Goal: Transaction & Acquisition: Download file/media

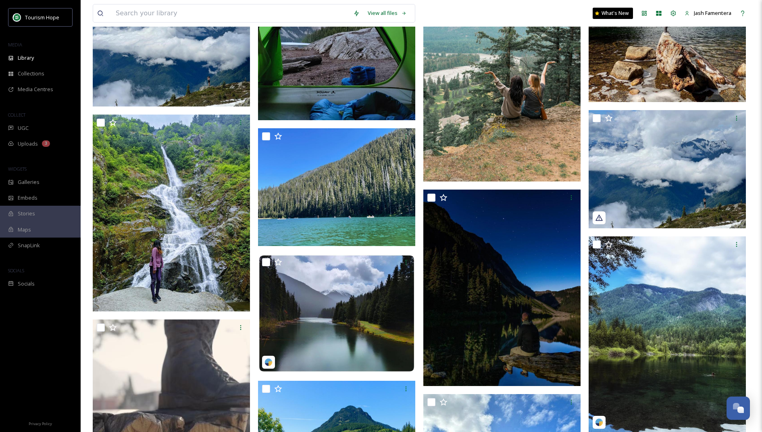
scroll to position [1231, 0]
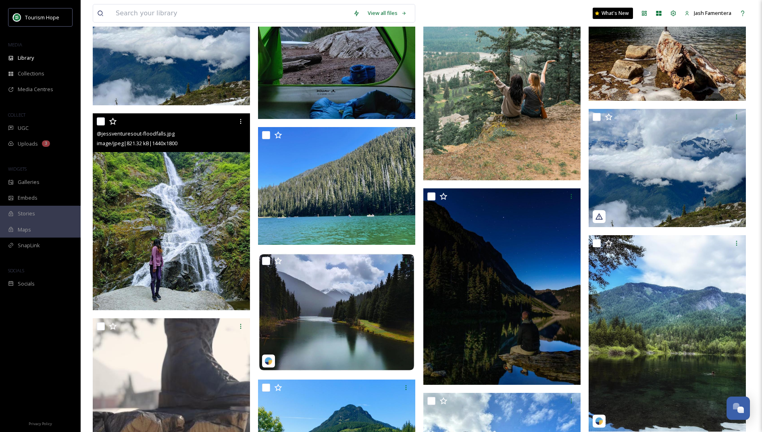
click at [210, 190] on img at bounding box center [171, 211] width 157 height 197
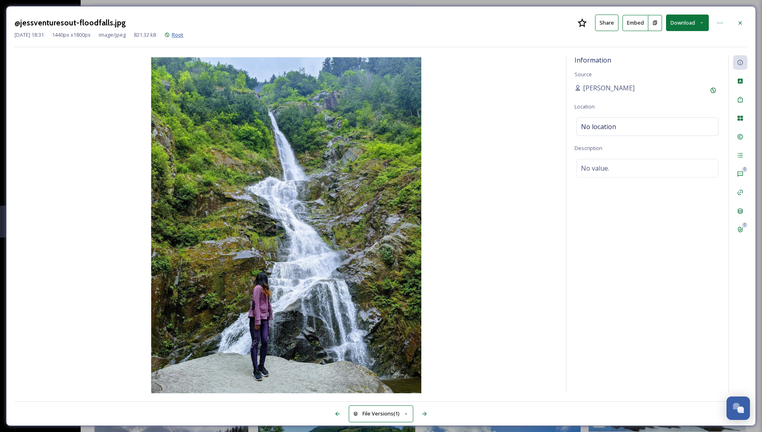
click at [183, 36] on span "Root" at bounding box center [178, 34] width 12 height 7
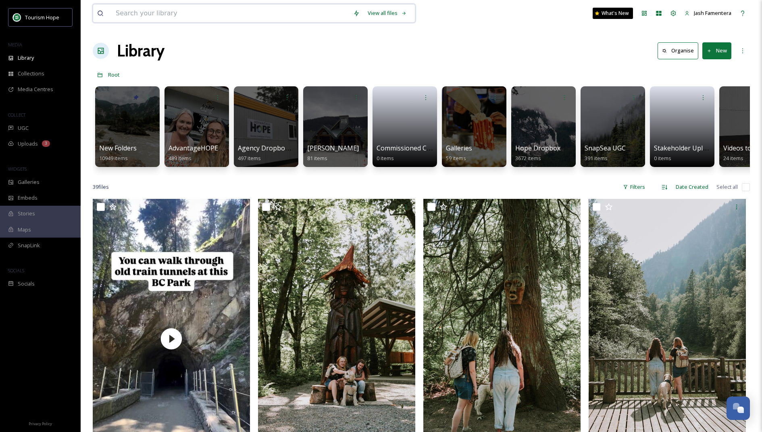
click at [166, 9] on input at bounding box center [230, 13] width 237 height 18
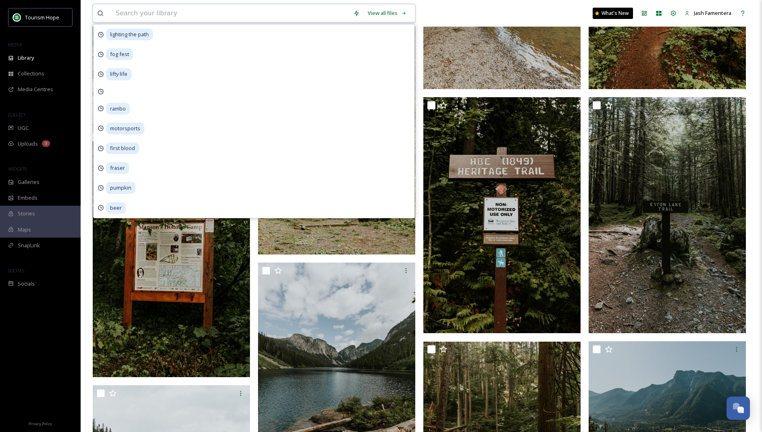
scroll to position [590, 0]
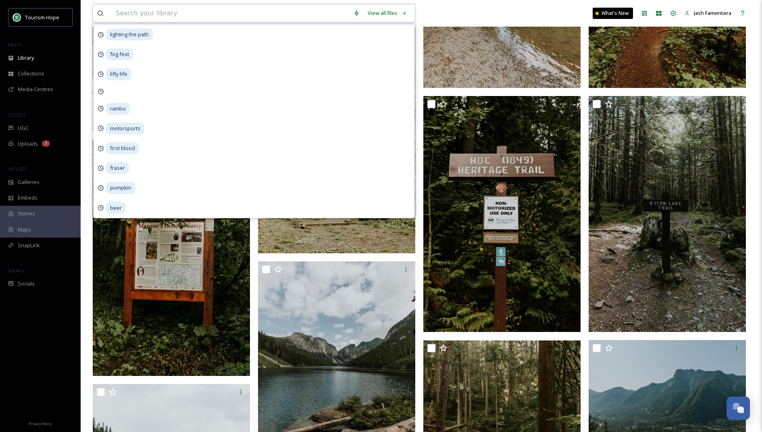
click at [221, 16] on input at bounding box center [230, 13] width 237 height 18
type input "manning park"
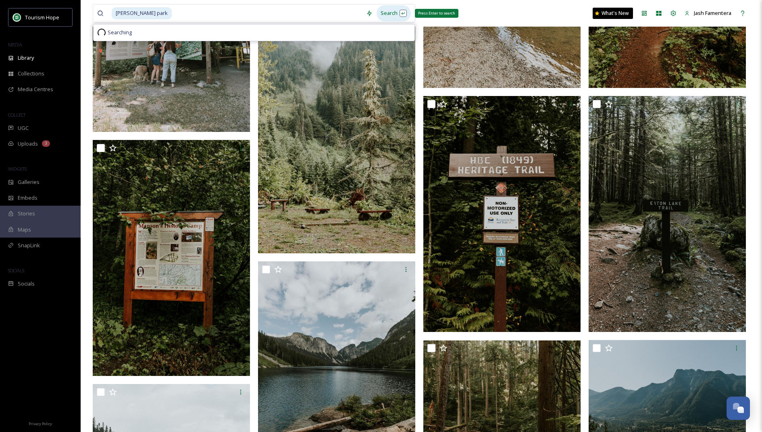
click at [389, 12] on div "Search Press Enter to search" at bounding box center [393, 13] width 34 height 16
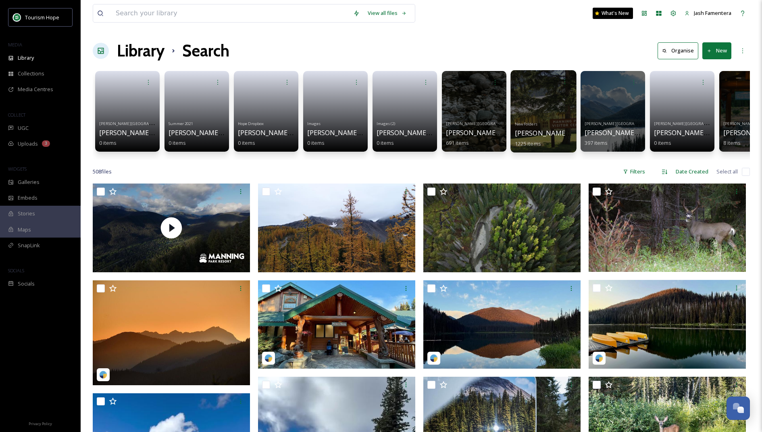
click at [518, 112] on div at bounding box center [543, 111] width 66 height 82
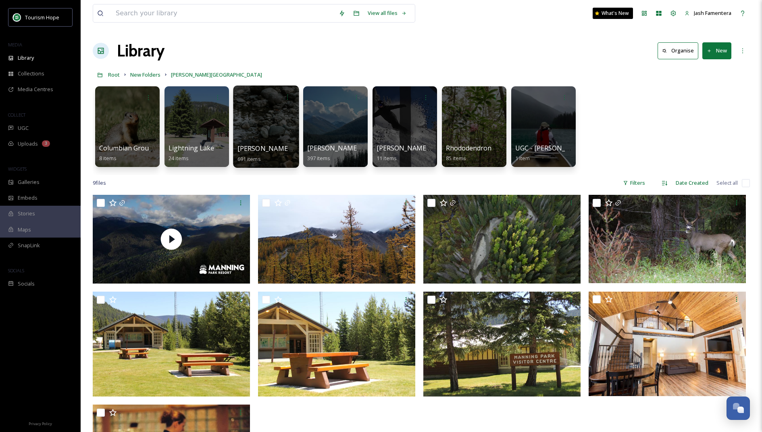
click at [267, 122] on div at bounding box center [266, 126] width 66 height 82
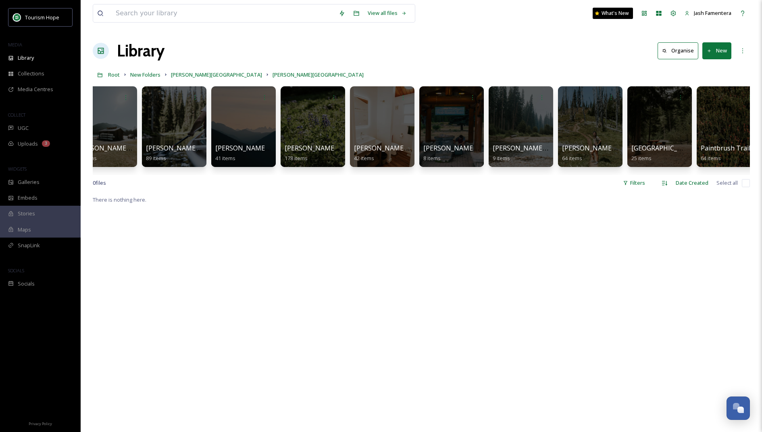
scroll to position [0, 314]
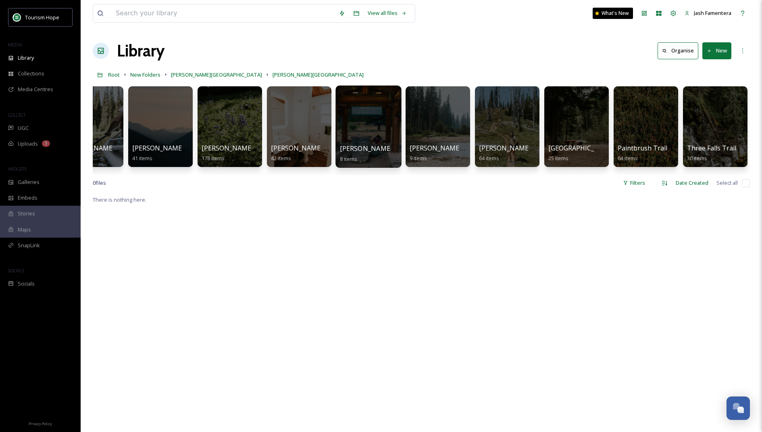
click at [345, 126] on div at bounding box center [368, 126] width 66 height 82
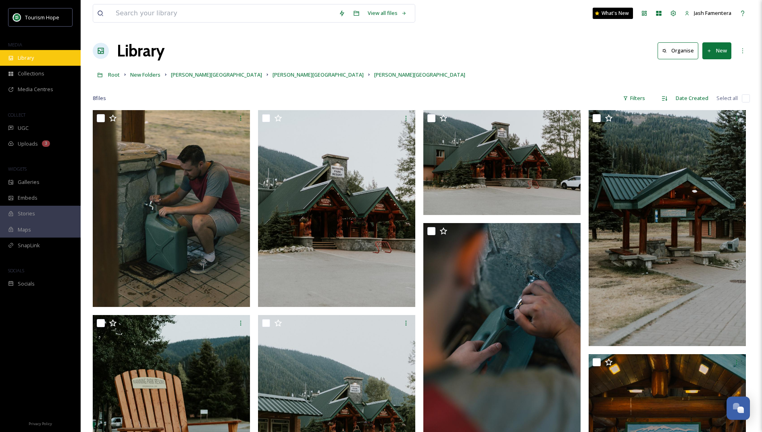
click at [21, 54] on span "Library" at bounding box center [26, 58] width 16 height 8
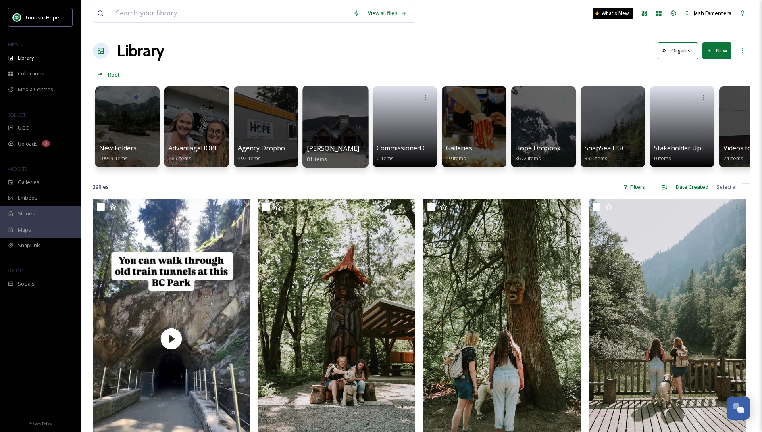
click at [332, 125] on div at bounding box center [335, 126] width 66 height 82
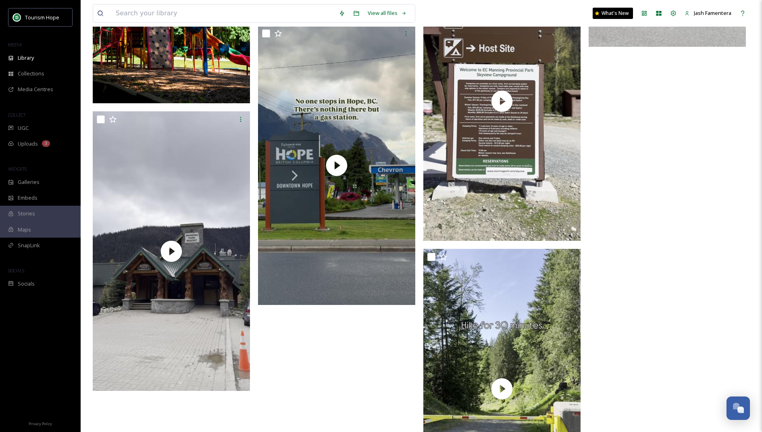
scroll to position [4502, 0]
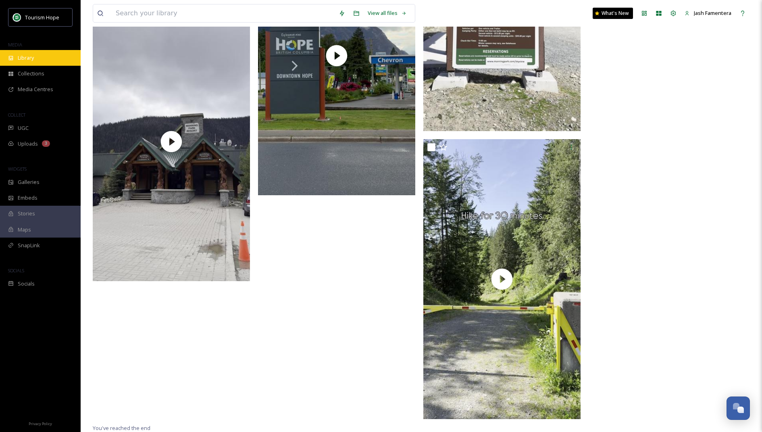
click at [30, 58] on span "Library" at bounding box center [26, 58] width 16 height 8
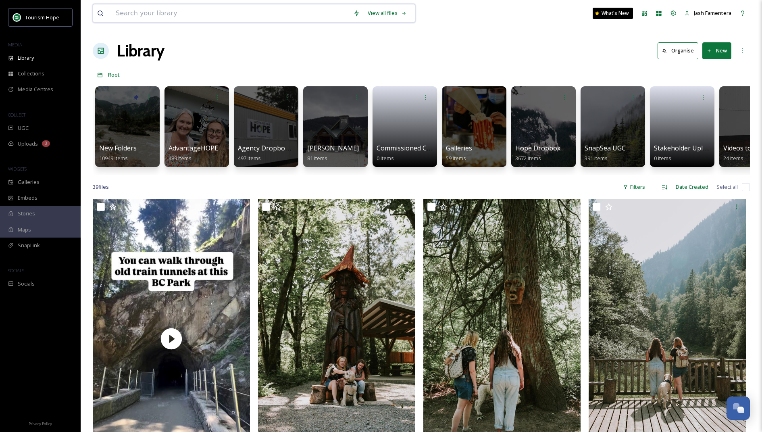
click at [175, 14] on input at bounding box center [230, 13] width 237 height 18
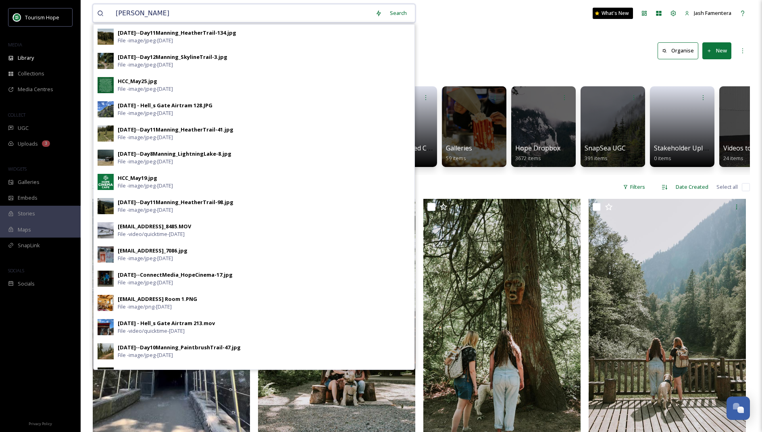
type input "manning"
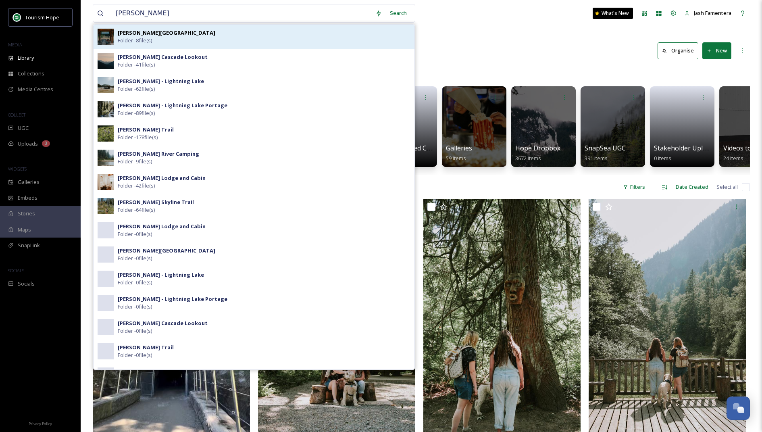
click at [160, 39] on div "Manning Park Resort Folder - 8 file(s)" at bounding box center [264, 36] width 293 height 15
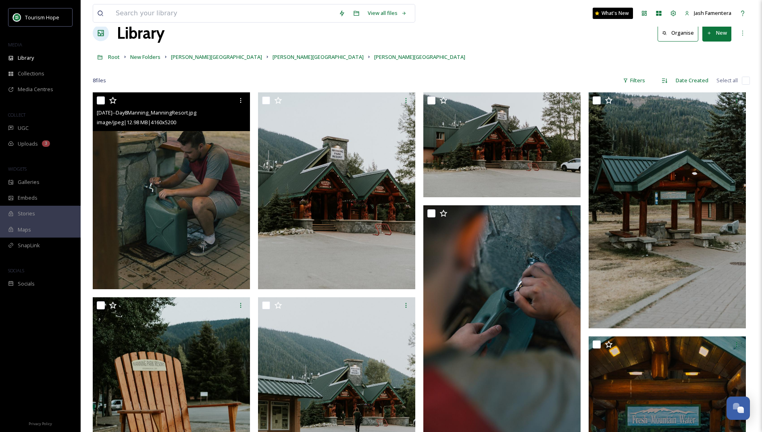
scroll to position [18, 0]
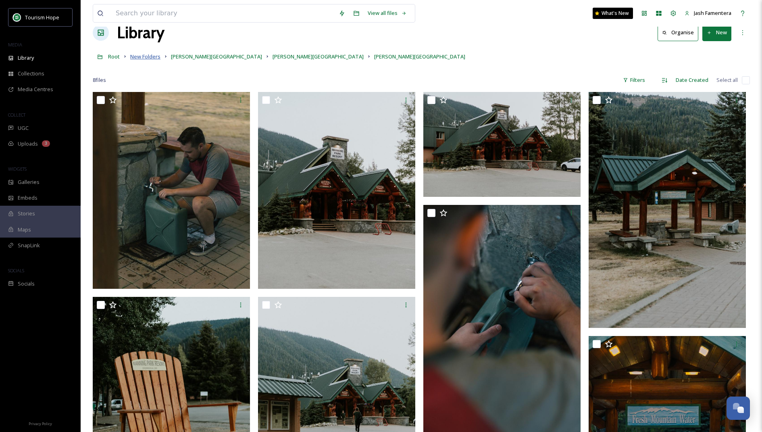
click at [149, 54] on span "New Folders" at bounding box center [145, 56] width 30 height 7
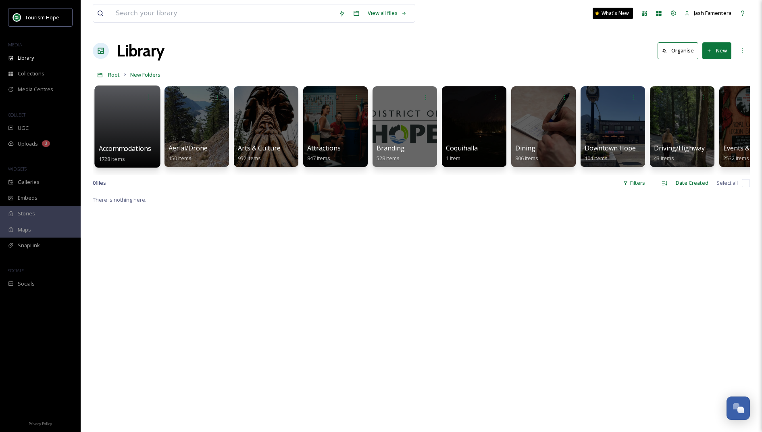
click at [112, 133] on div at bounding box center [127, 126] width 66 height 82
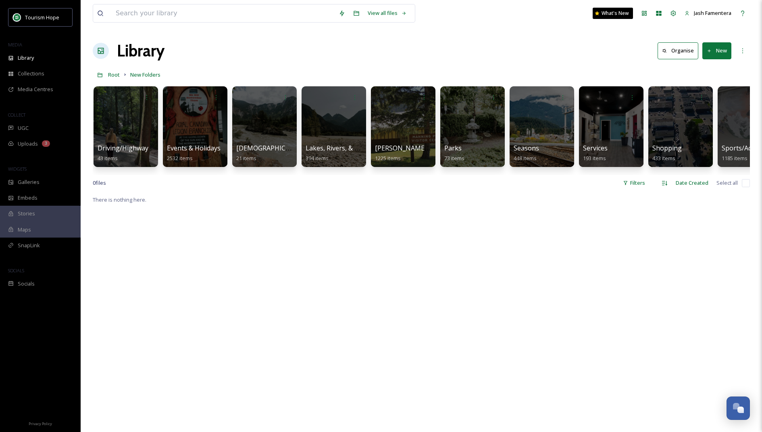
scroll to position [0, 561]
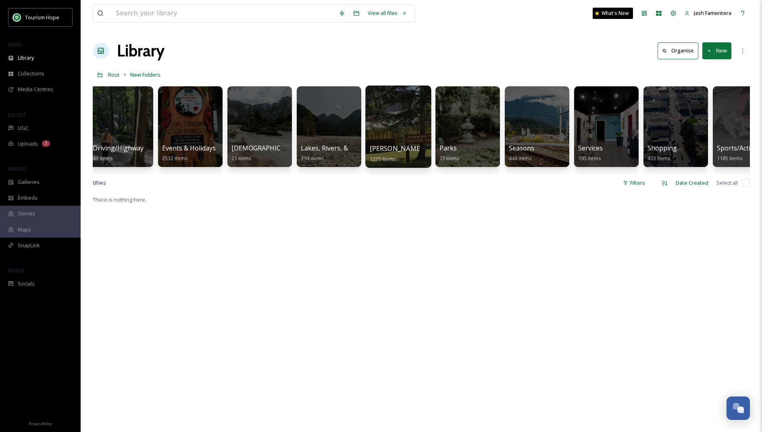
click at [368, 121] on div at bounding box center [398, 126] width 66 height 82
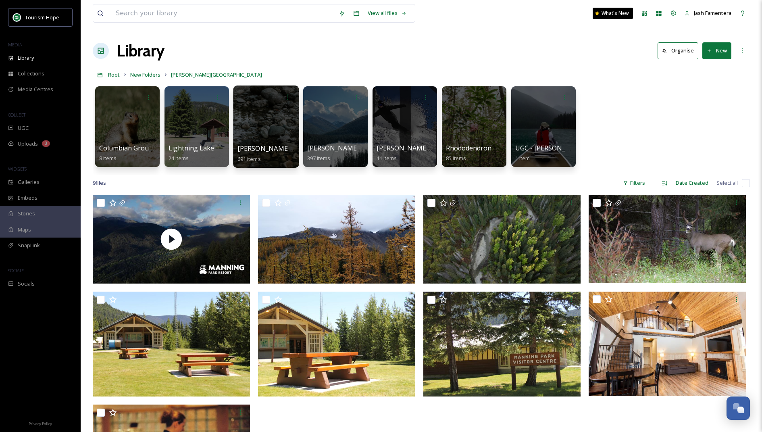
click at [272, 110] on div at bounding box center [266, 126] width 66 height 82
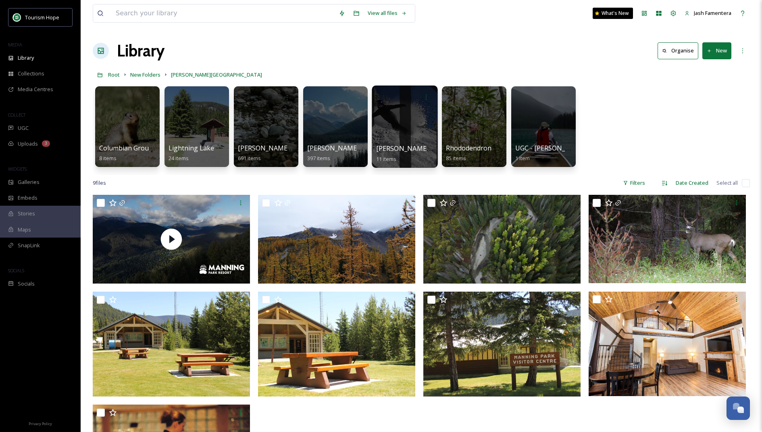
click at [401, 131] on div at bounding box center [405, 126] width 66 height 82
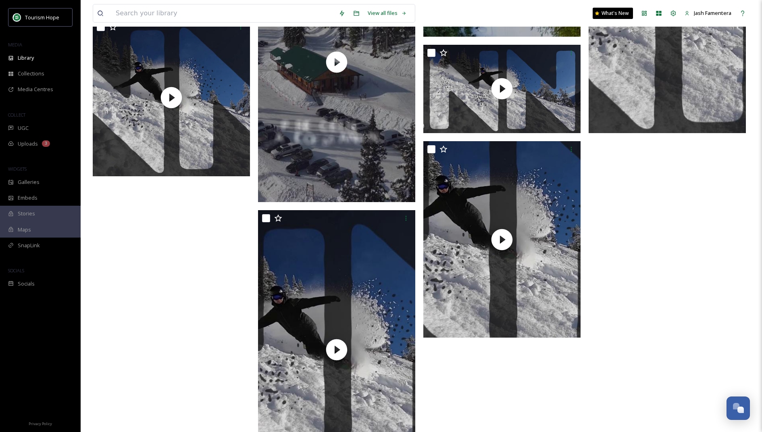
scroll to position [424, 0]
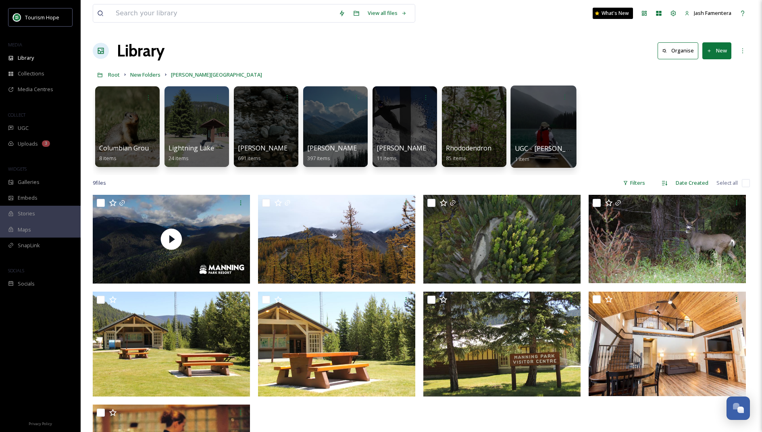
click at [521, 141] on div at bounding box center [543, 126] width 66 height 82
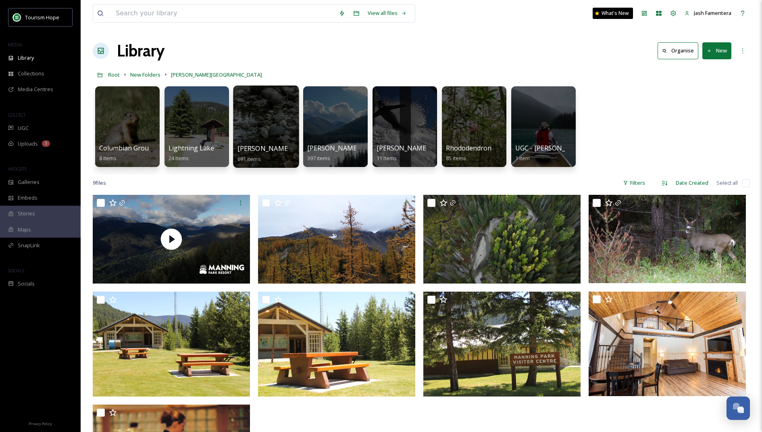
click at [248, 129] on div at bounding box center [266, 126] width 66 height 82
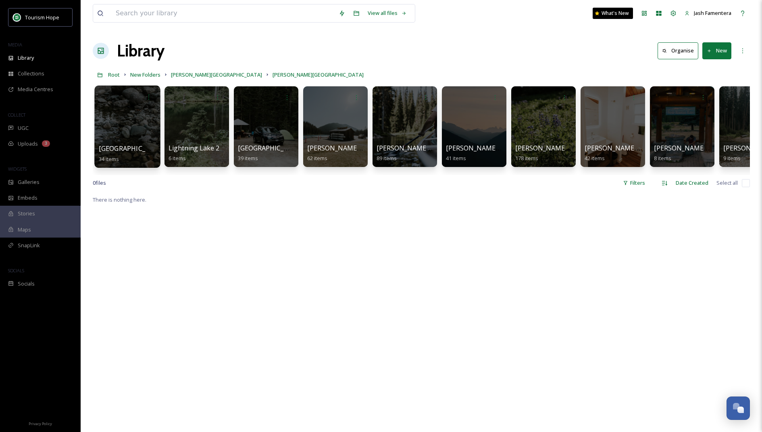
click at [140, 134] on div at bounding box center [127, 126] width 66 height 82
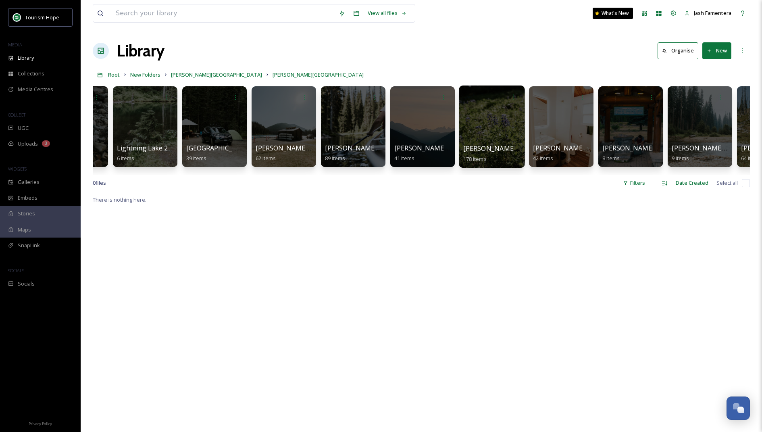
scroll to position [0, 57]
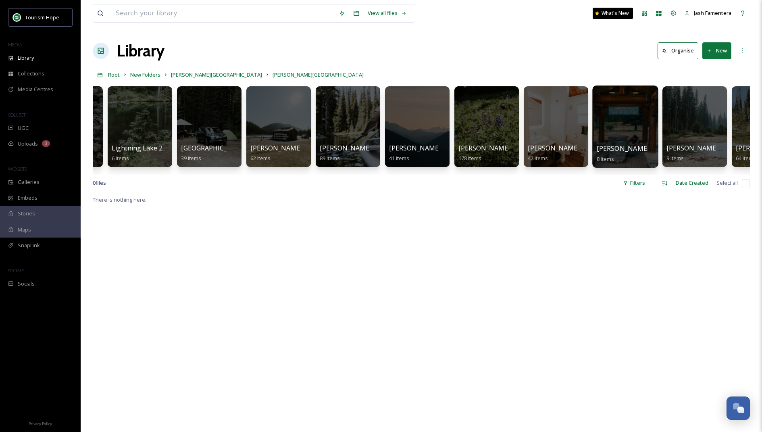
click at [611, 121] on div at bounding box center [625, 126] width 66 height 82
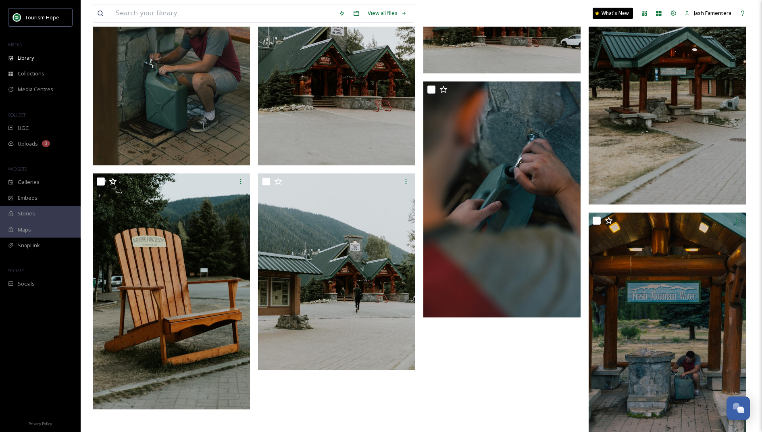
scroll to position [143, 0]
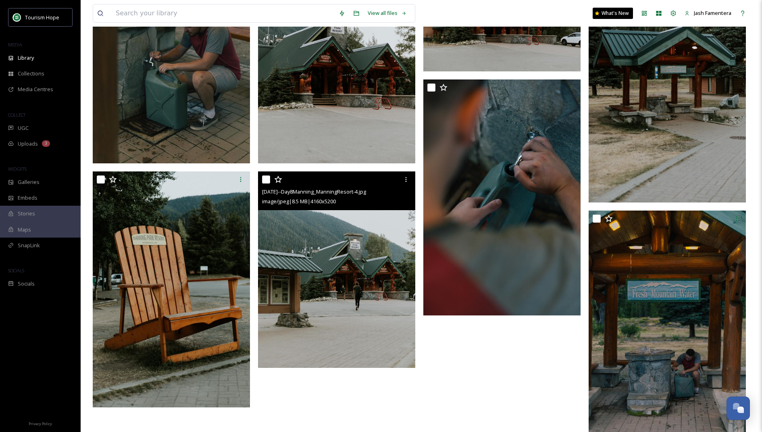
click at [318, 246] on img at bounding box center [336, 269] width 157 height 197
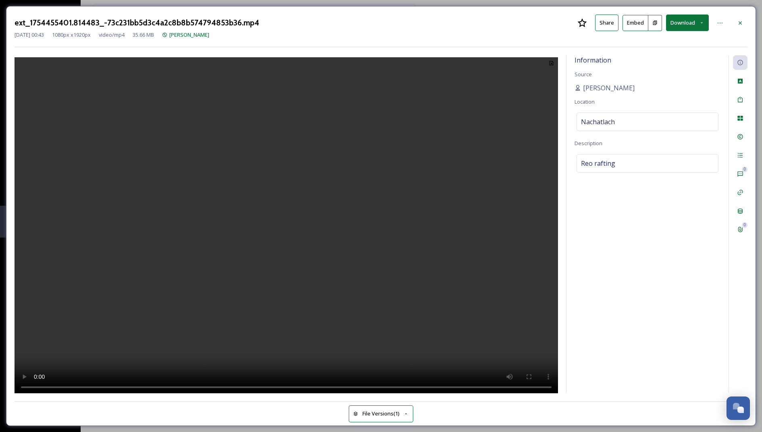
click at [268, 251] on video at bounding box center [286, 226] width 543 height 339
click at [345, 153] on video at bounding box center [286, 226] width 543 height 339
click at [258, 175] on video at bounding box center [286, 226] width 543 height 339
click at [295, 292] on video at bounding box center [286, 226] width 543 height 339
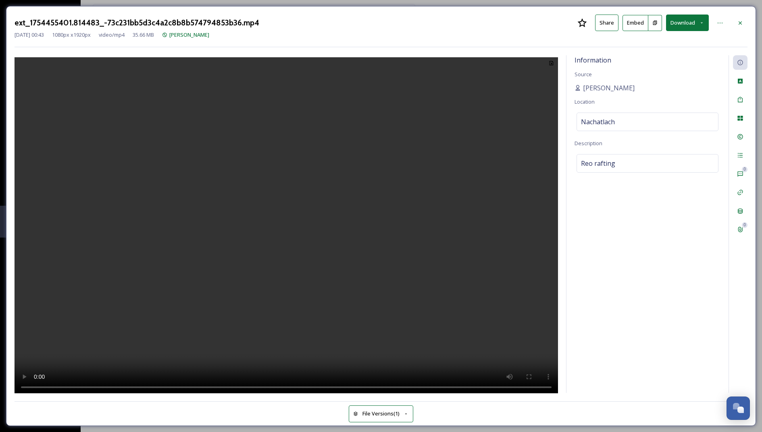
click at [295, 292] on video at bounding box center [286, 226] width 543 height 339
click at [684, 16] on button "Download" at bounding box center [687, 23] width 43 height 17
click at [661, 45] on div "Download Original (1080 x 1920)" at bounding box center [666, 41] width 84 height 16
